Goal: Use online tool/utility: Utilize a website feature to perform a specific function

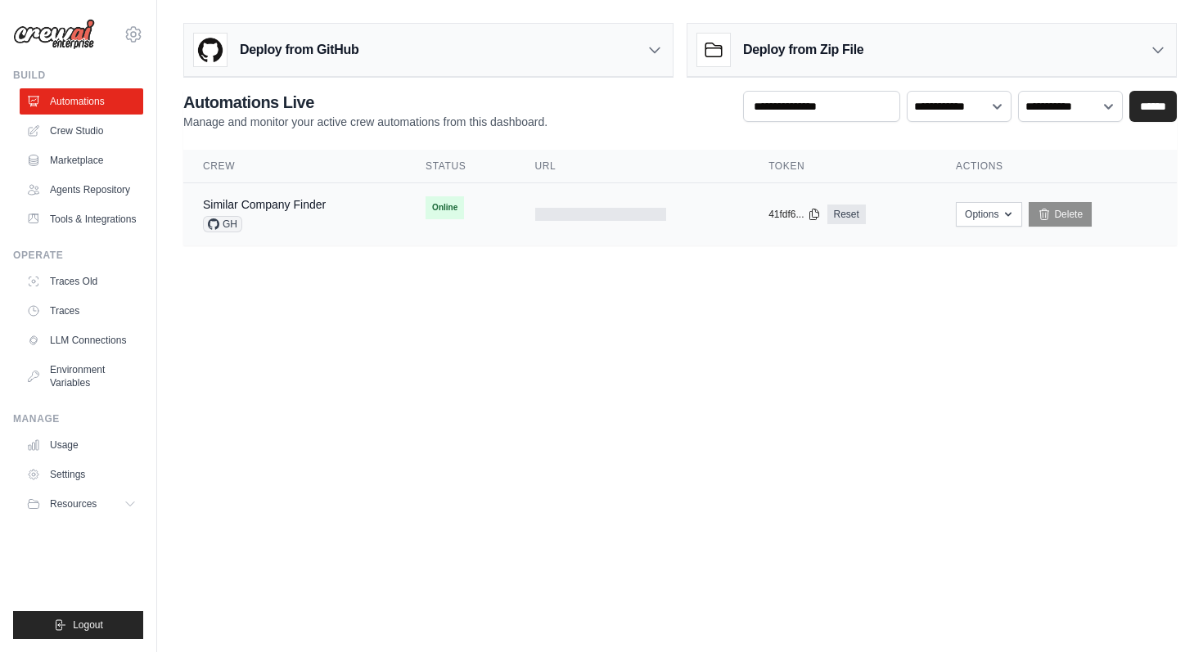
click at [306, 211] on div "Similar Company Finder" at bounding box center [264, 204] width 123 height 16
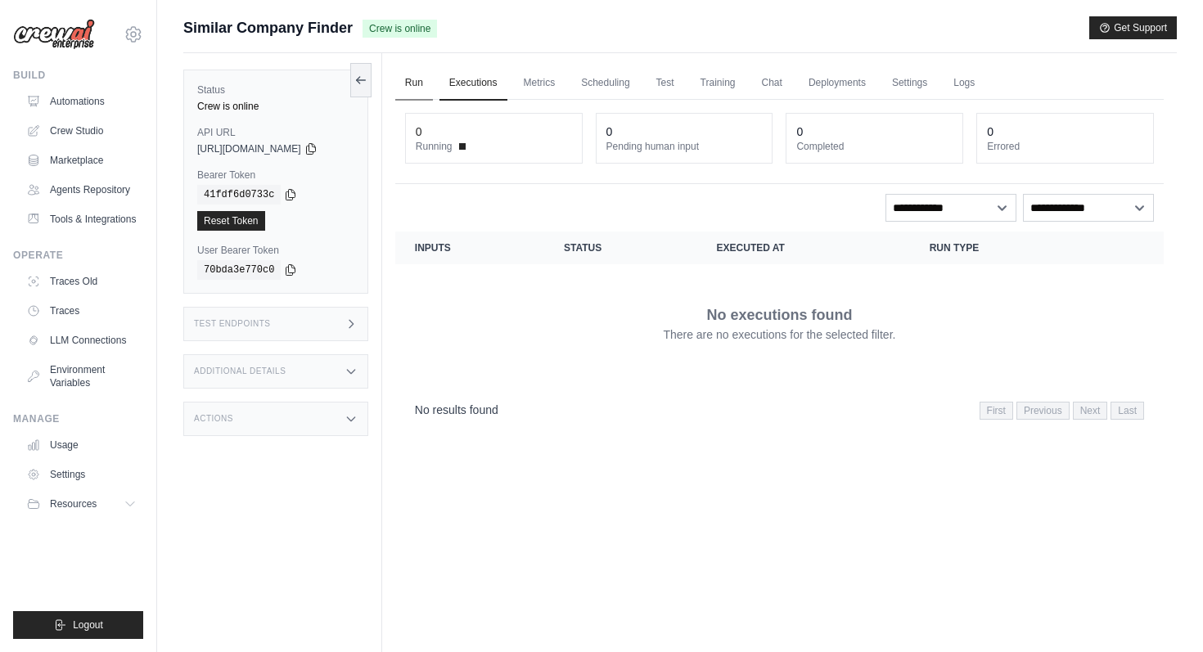
click at [424, 88] on link "Run" at bounding box center [414, 83] width 38 height 34
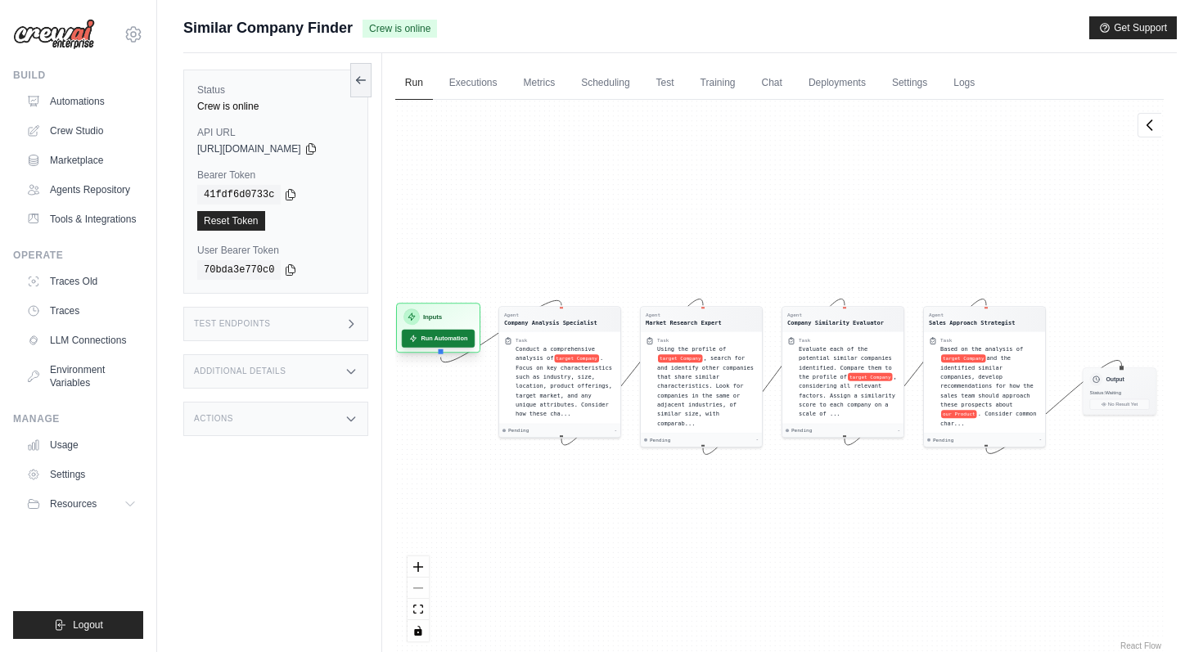
click at [452, 343] on button "Run Automation" at bounding box center [438, 339] width 73 height 18
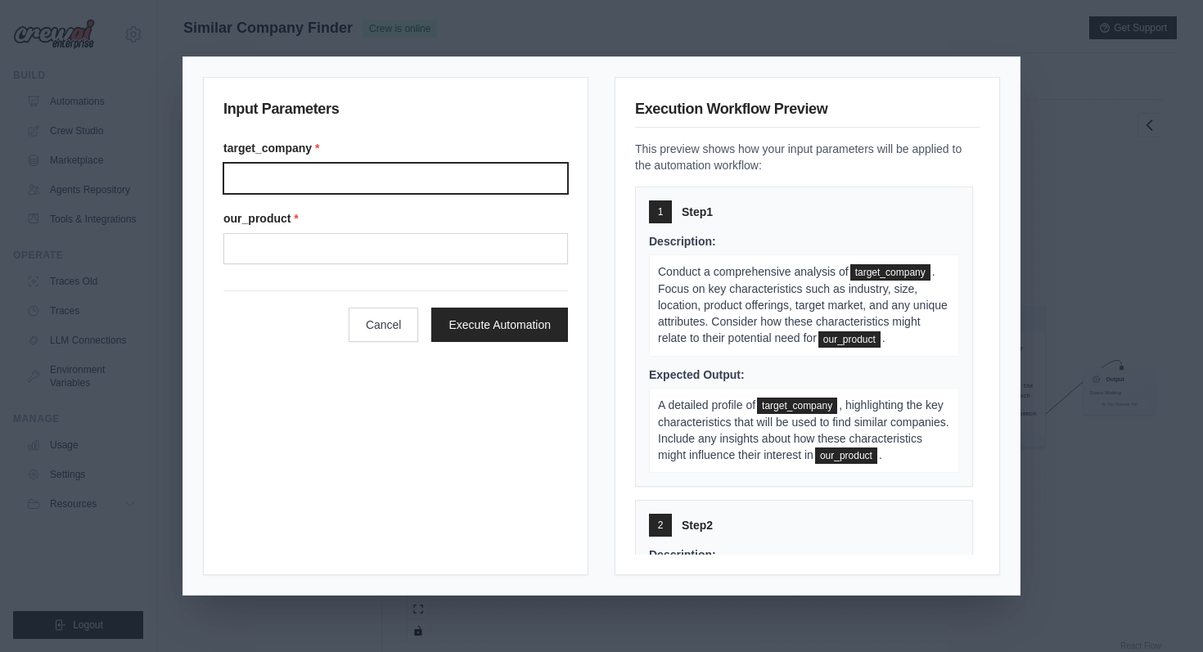
click at [327, 176] on input "Target company" at bounding box center [395, 178] width 345 height 31
type input "******"
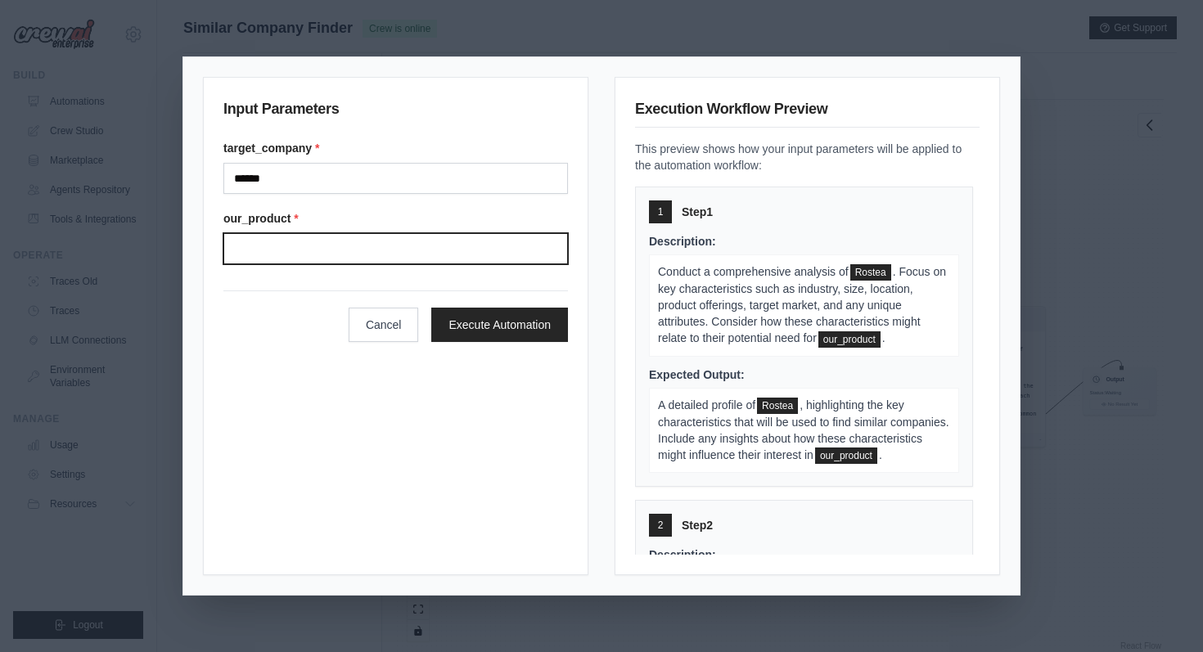
click at [335, 259] on input "Our product" at bounding box center [395, 248] width 345 height 31
paste input "**********"
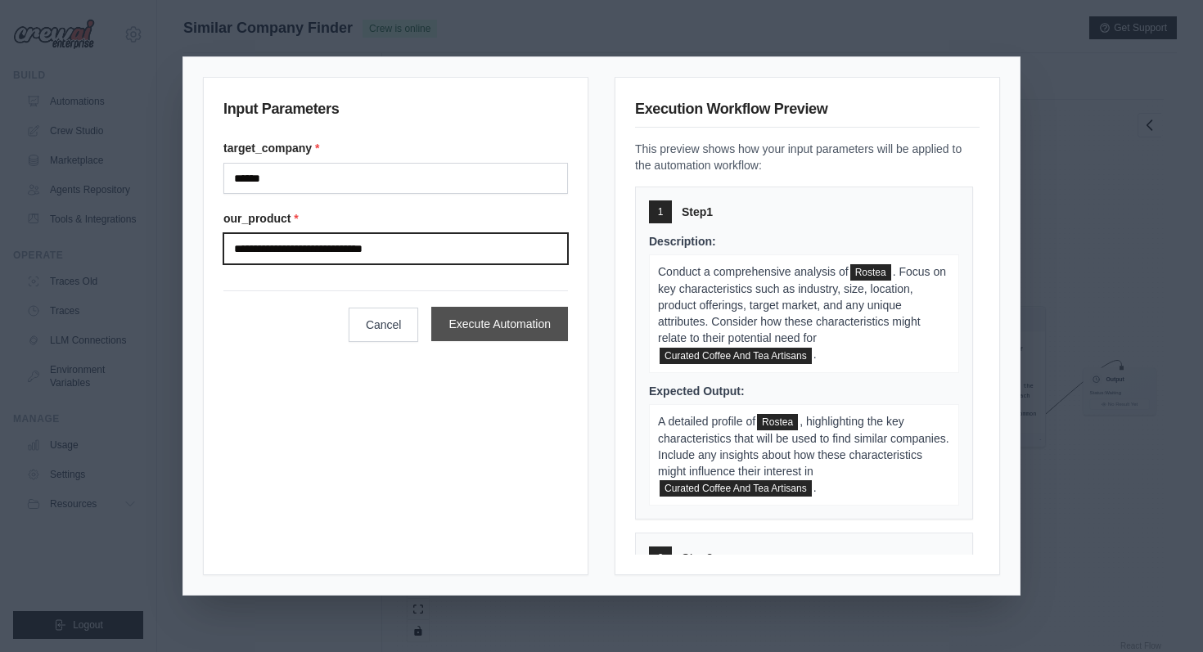
type input "**********"
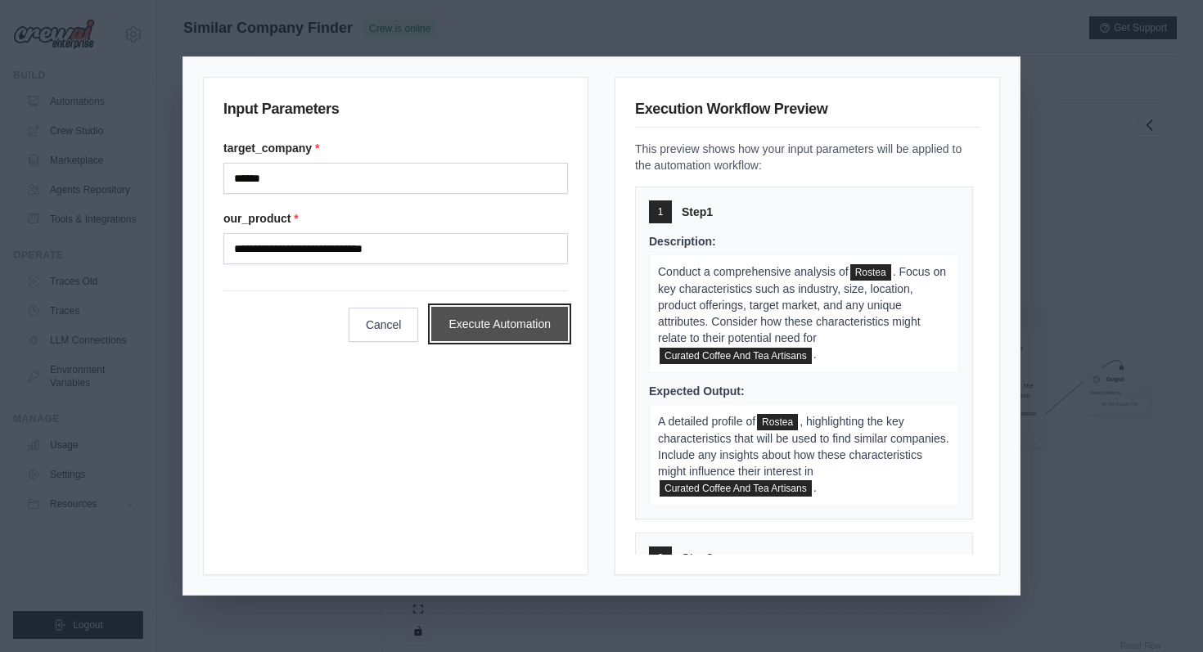
click at [487, 331] on button "Execute Automation" at bounding box center [499, 324] width 137 height 34
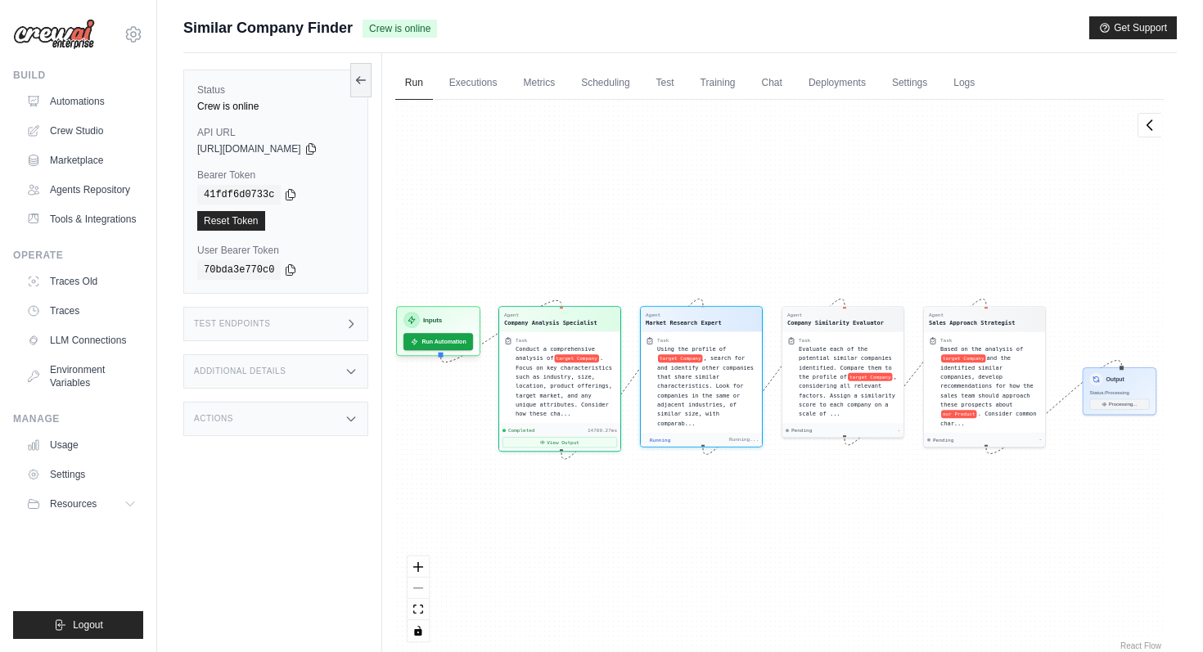
scroll to position [222, 0]
click at [574, 438] on button "View Output" at bounding box center [560, 438] width 115 height 11
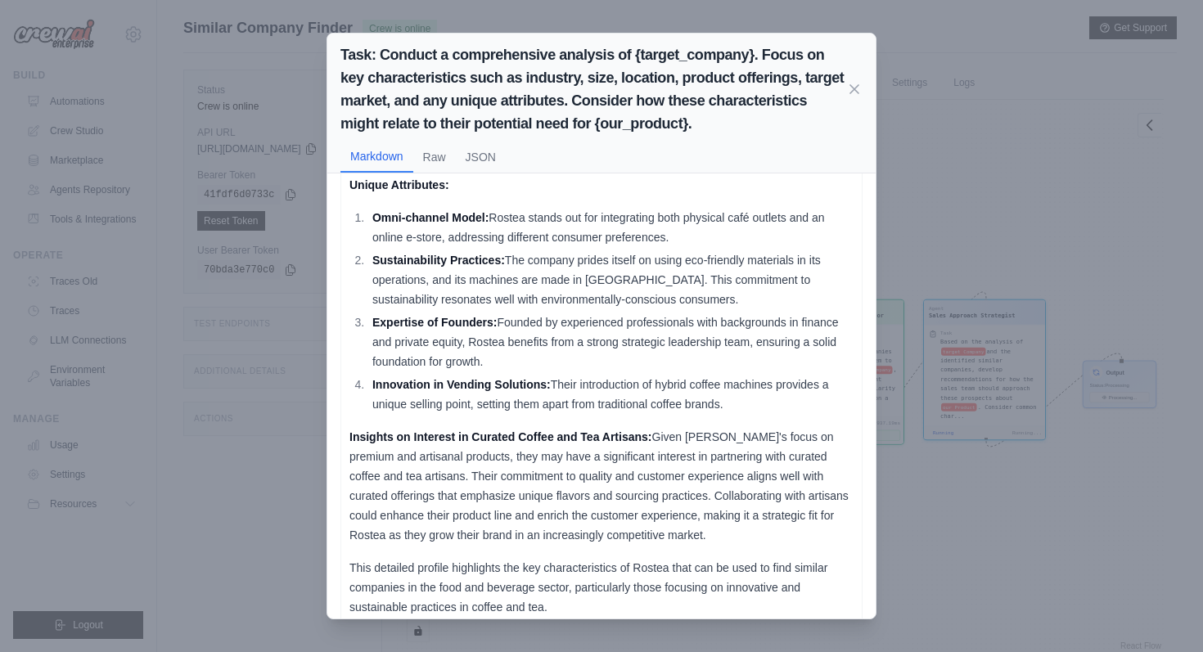
scroll to position [669, 0]
click at [220, 499] on div "Task: Conduct a comprehensive analysis of {target_company}. Focus on key charac…" at bounding box center [601, 326] width 1203 height 652
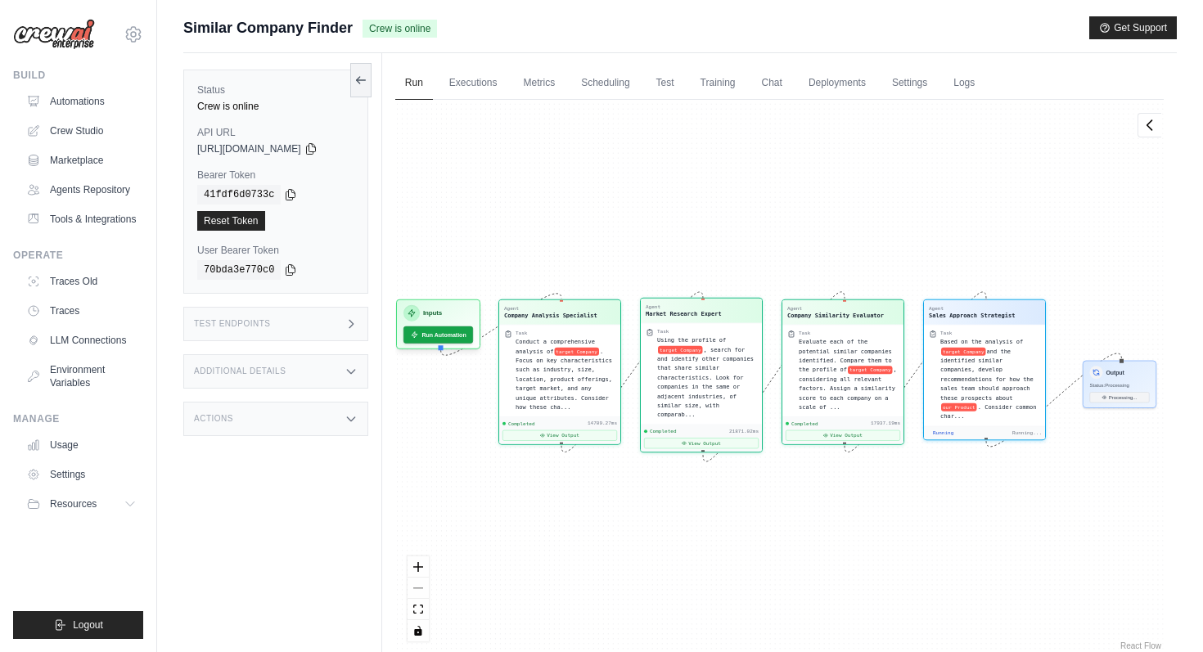
click at [727, 451] on div "Completed 21871.02ms View Output" at bounding box center [701, 439] width 121 height 28
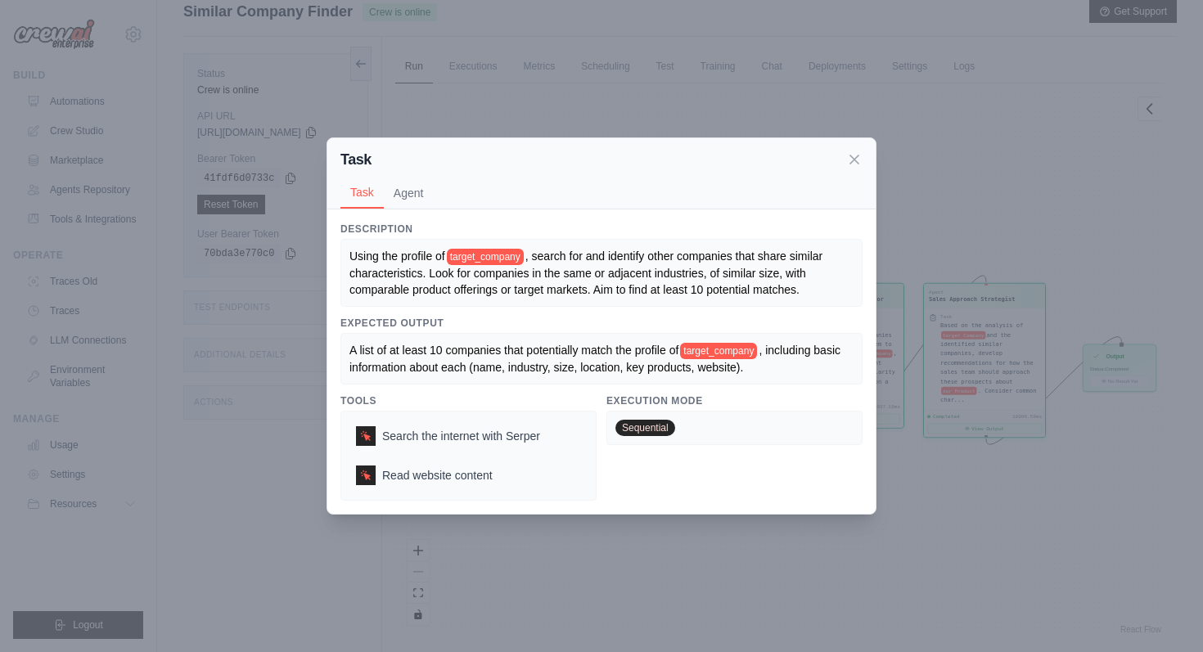
scroll to position [702, 0]
click at [242, 527] on div "Task Task Agent Description Using the profile of target_company , search for an…" at bounding box center [601, 326] width 1203 height 652
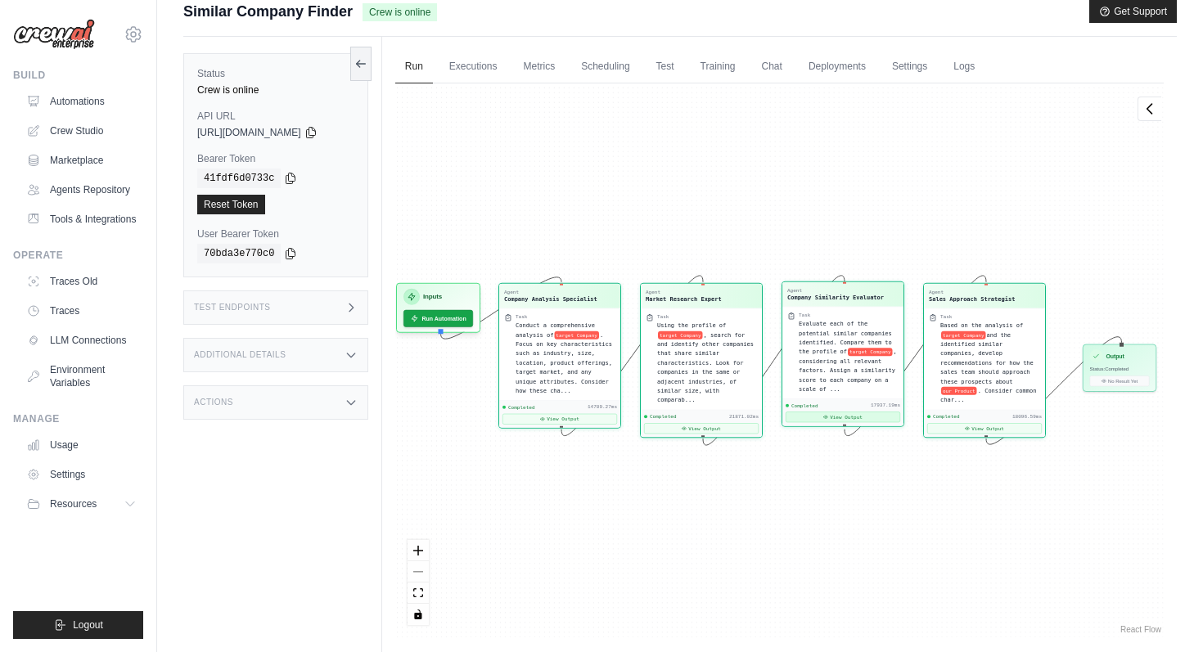
click at [830, 423] on div "Completed 17937.19ms View Output" at bounding box center [842, 413] width 121 height 28
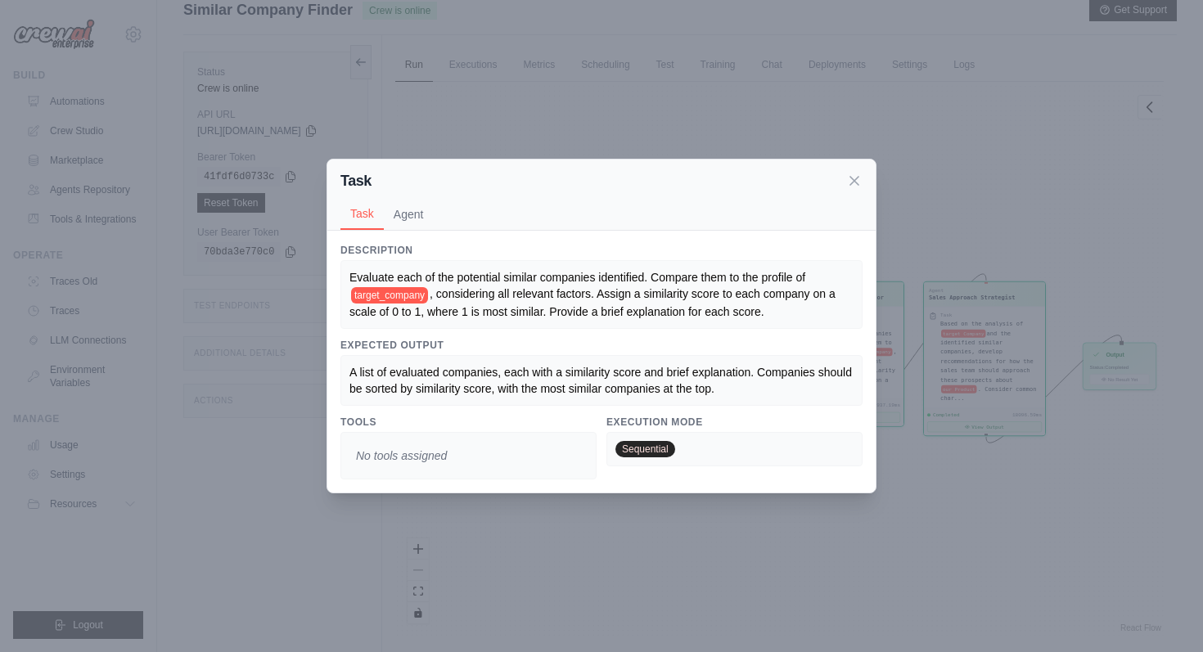
scroll to position [16, 0]
click at [859, 177] on icon at bounding box center [854, 180] width 16 height 16
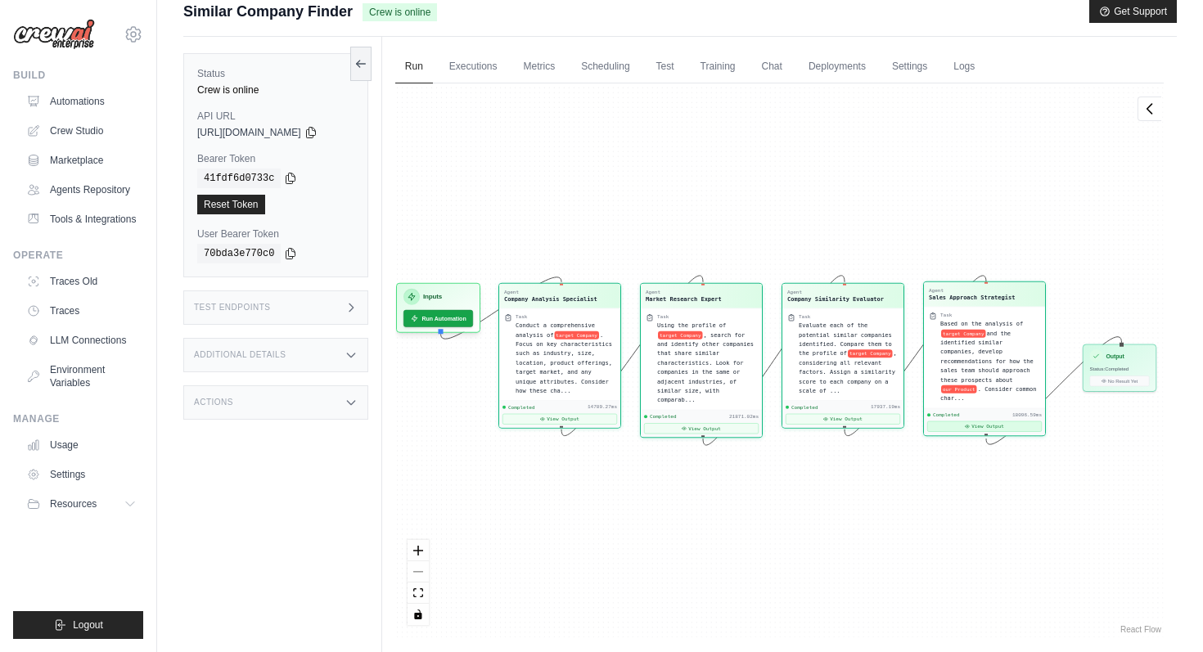
click at [1010, 422] on button "View Output" at bounding box center [984, 427] width 115 height 11
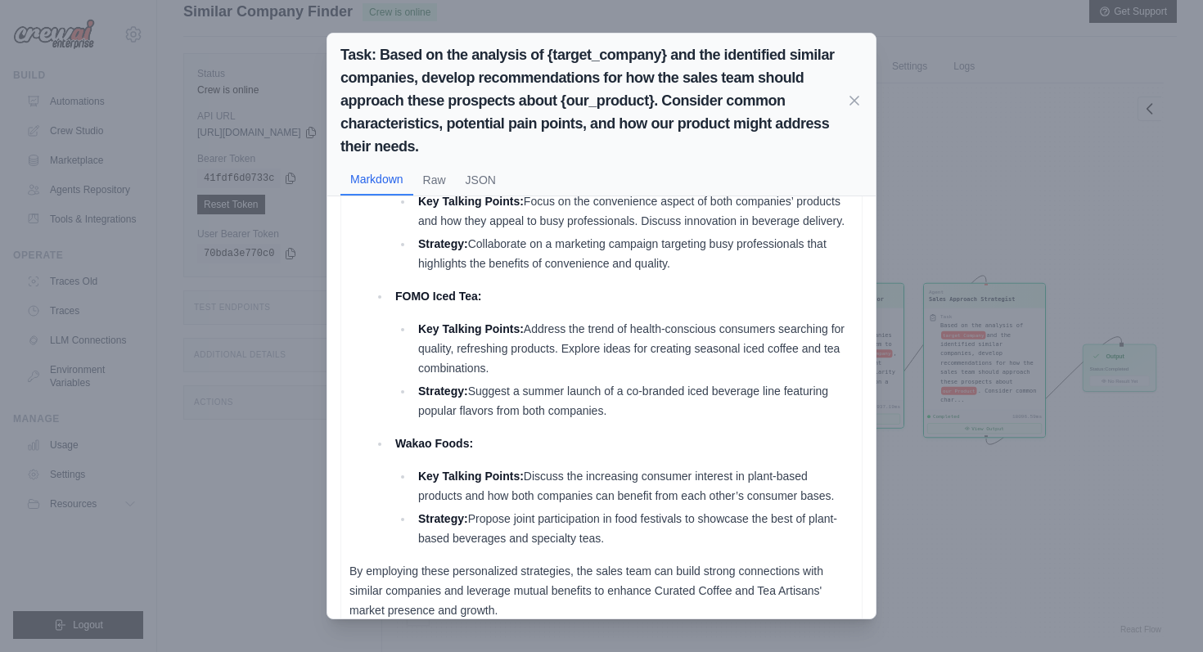
scroll to position [1749, 0]
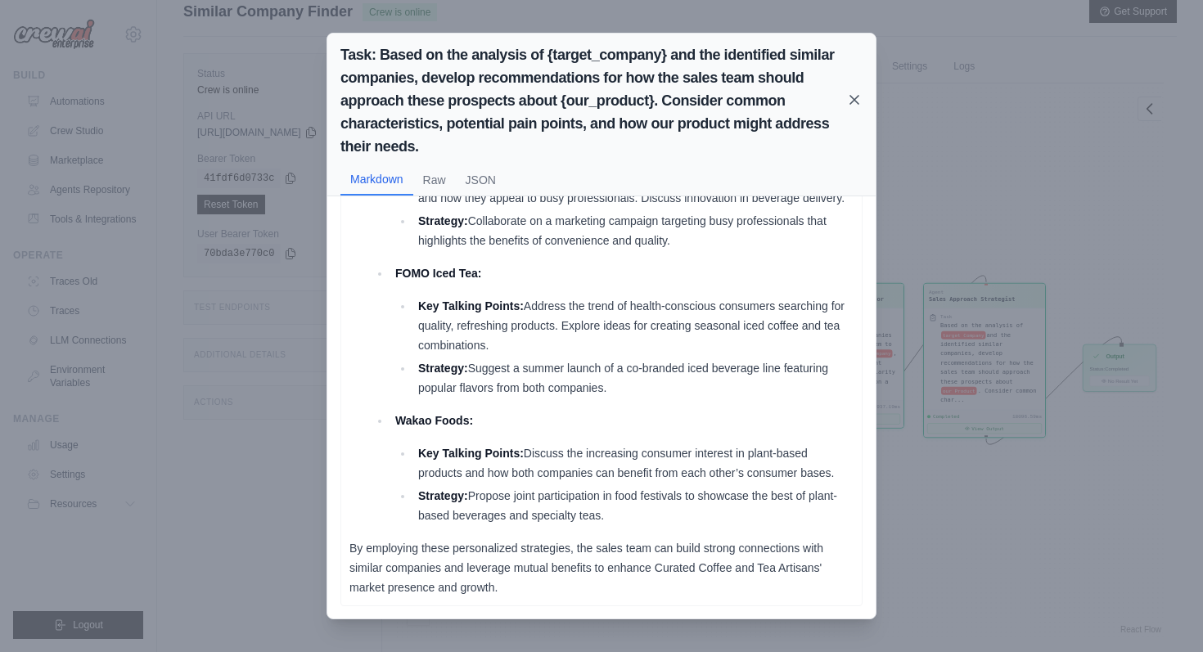
click at [847, 95] on icon at bounding box center [854, 100] width 16 height 16
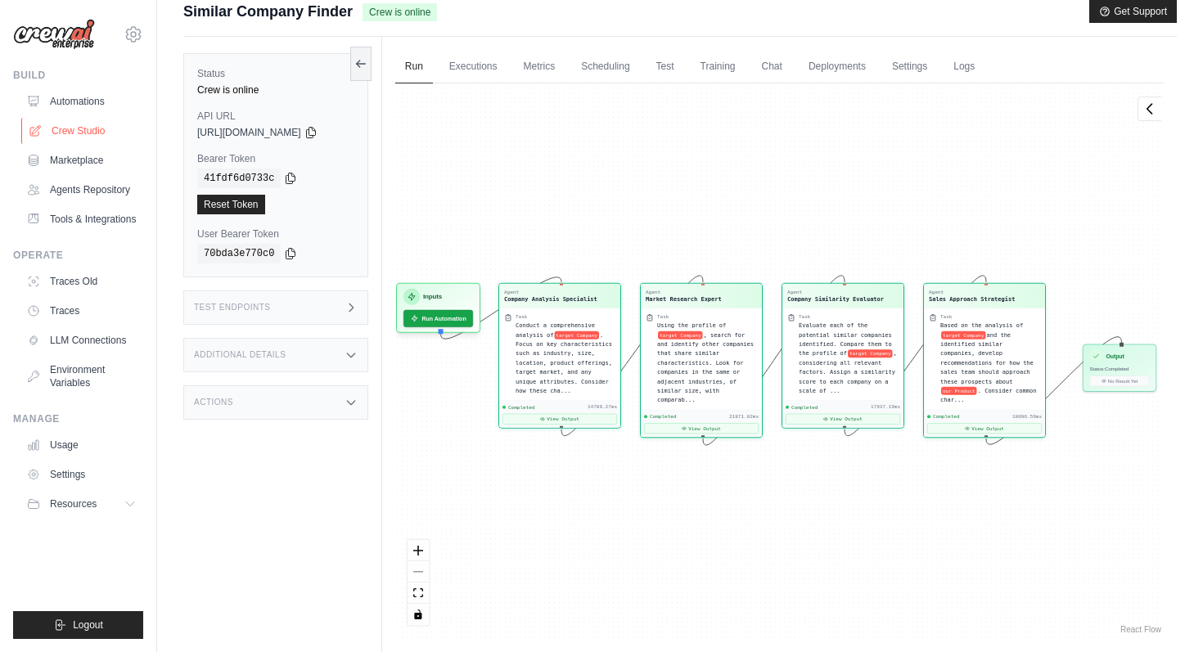
click at [79, 127] on link "Crew Studio" at bounding box center [83, 131] width 124 height 26
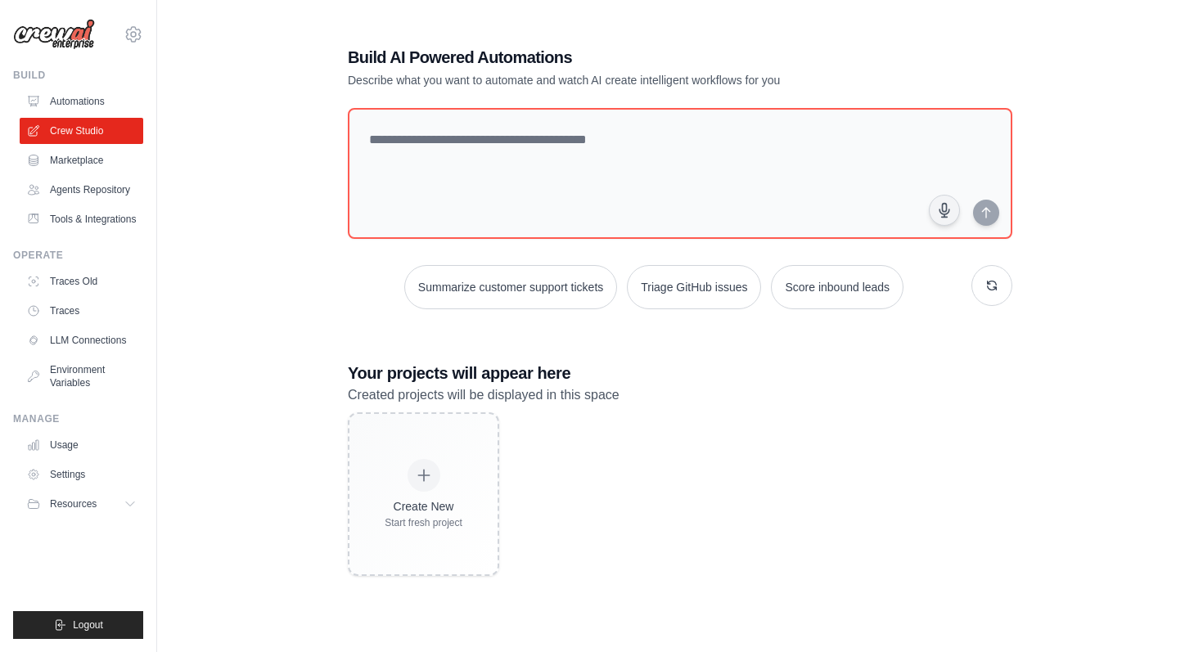
scroll to position [33, 0]
